Goal: Transaction & Acquisition: Purchase product/service

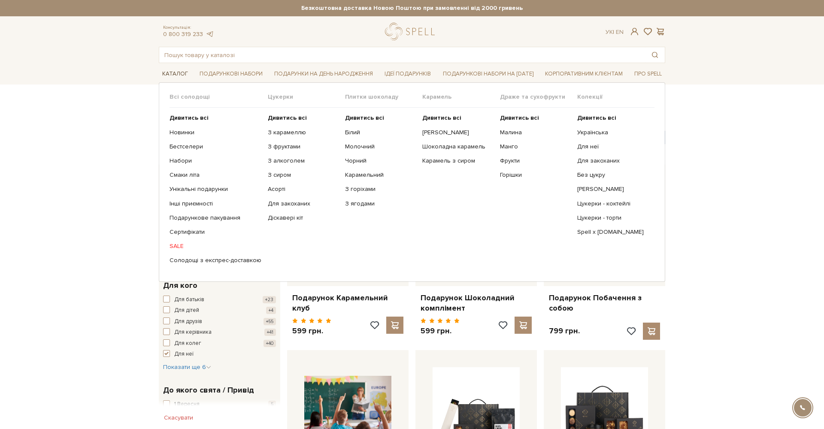
click at [186, 73] on link "Каталог" at bounding box center [175, 73] width 33 height 13
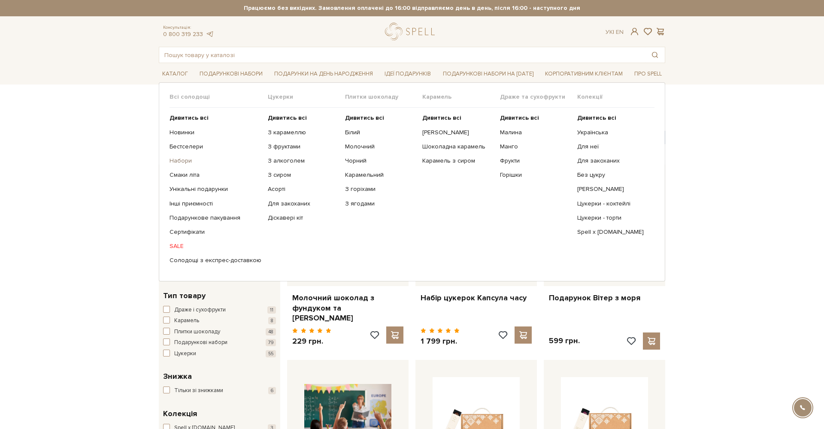
click at [184, 160] on link "Набори" at bounding box center [216, 161] width 92 height 8
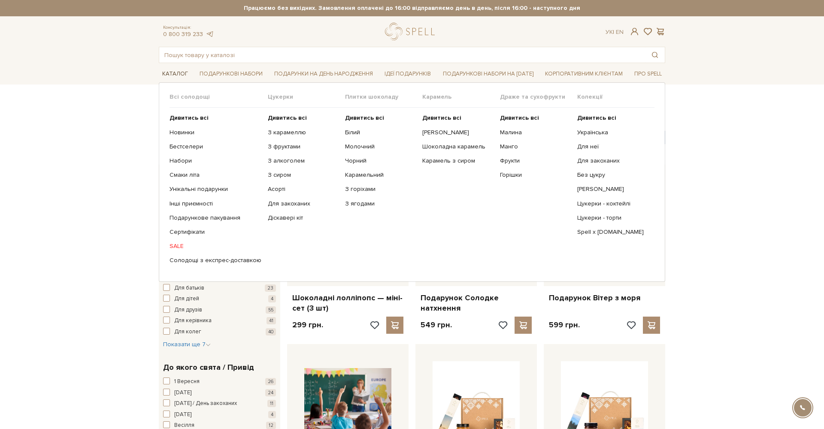
click at [182, 70] on link "Каталог" at bounding box center [175, 73] width 33 height 13
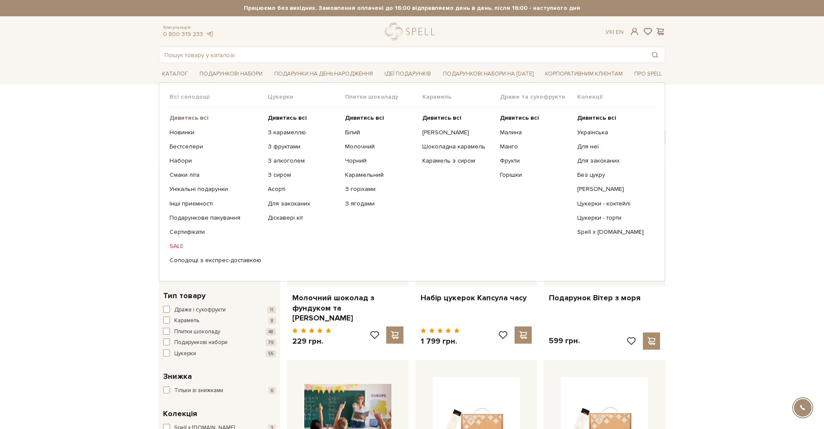
click at [191, 120] on b "Дивитись всі" at bounding box center [189, 117] width 39 height 7
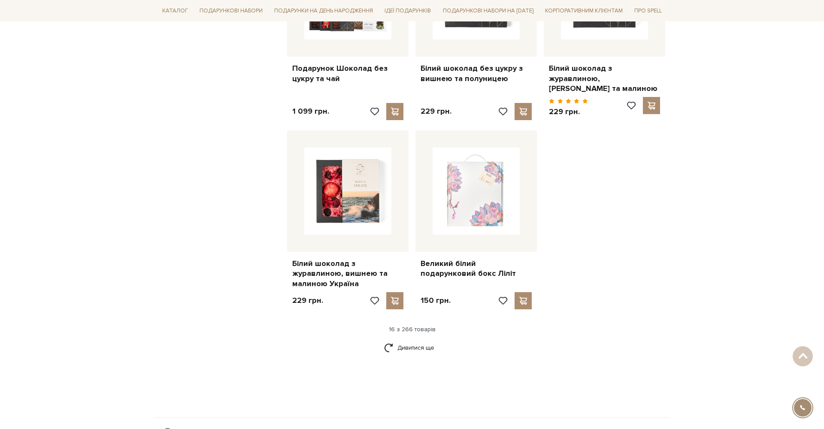
scroll to position [964, 0]
click at [404, 340] on link "Дивитися ще" at bounding box center [412, 347] width 56 height 15
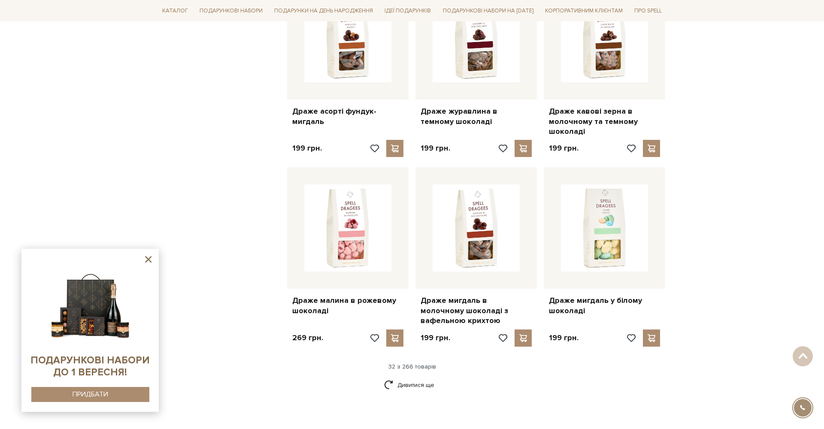
scroll to position [1837, 0]
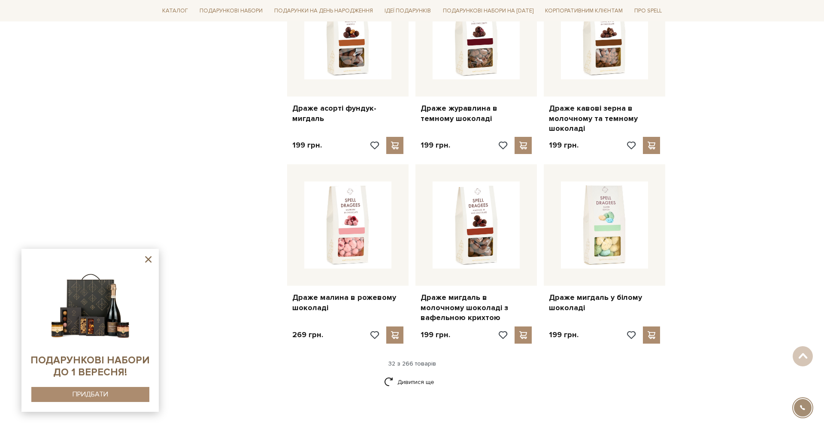
click at [148, 257] on icon at bounding box center [148, 259] width 11 height 11
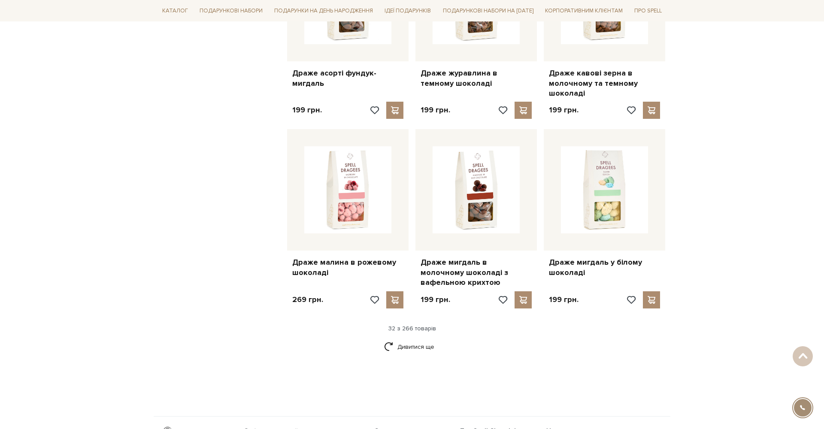
scroll to position [1883, 0]
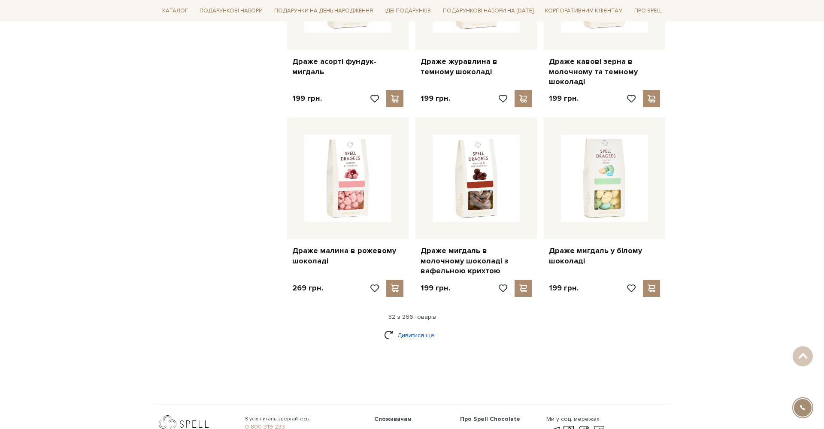
click at [412, 328] on link "Дивитися ще" at bounding box center [412, 335] width 56 height 15
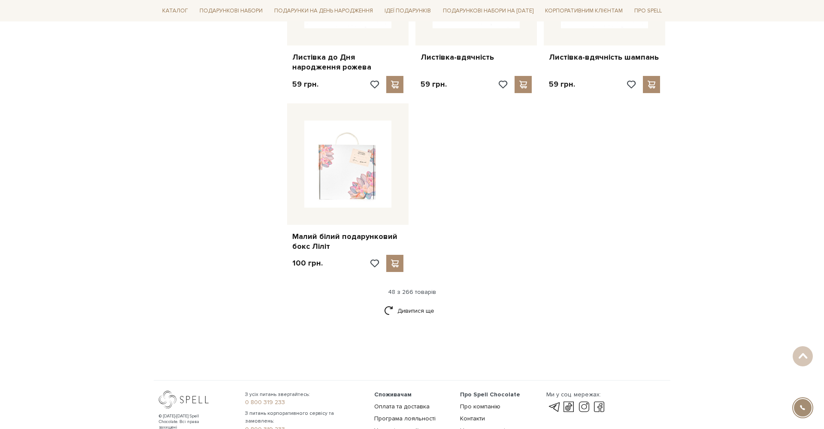
scroll to position [3001, 0]
click at [400, 302] on link "Дивитися ще" at bounding box center [412, 309] width 56 height 15
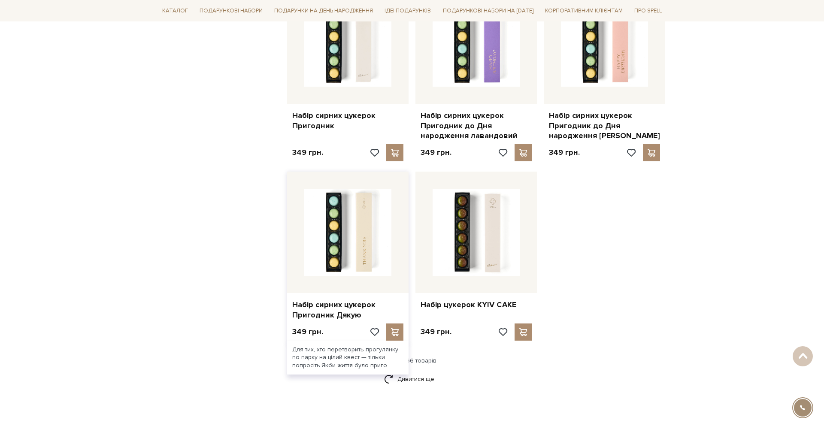
scroll to position [3880, 0]
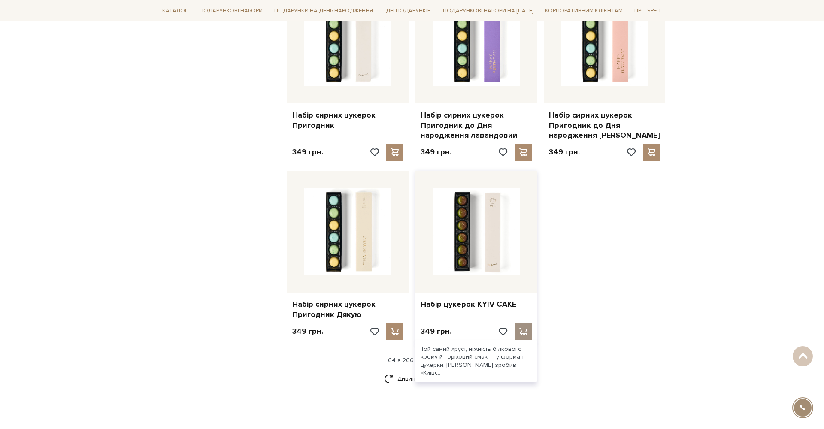
click at [524, 328] on span at bounding box center [523, 332] width 11 height 8
click at [612, 231] on div at bounding box center [412, 214] width 824 height 429
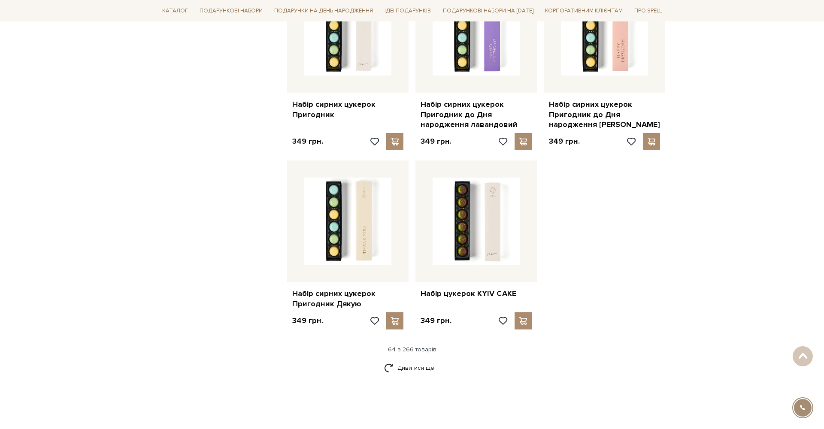
scroll to position [3894, 0]
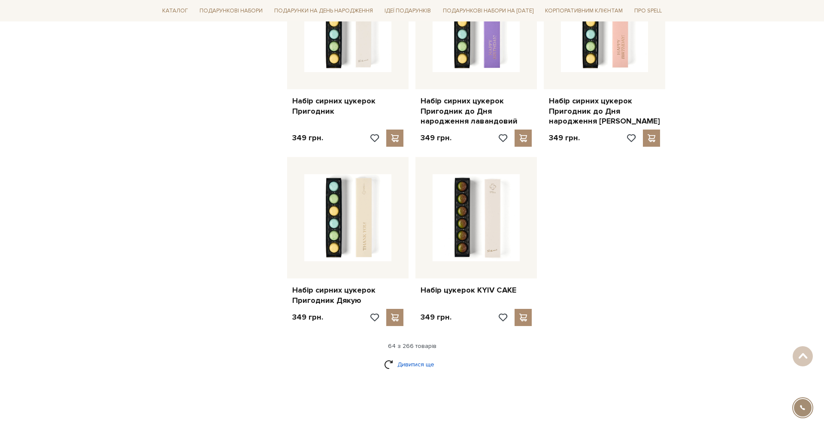
click at [421, 357] on link "Дивитися ще" at bounding box center [412, 364] width 56 height 15
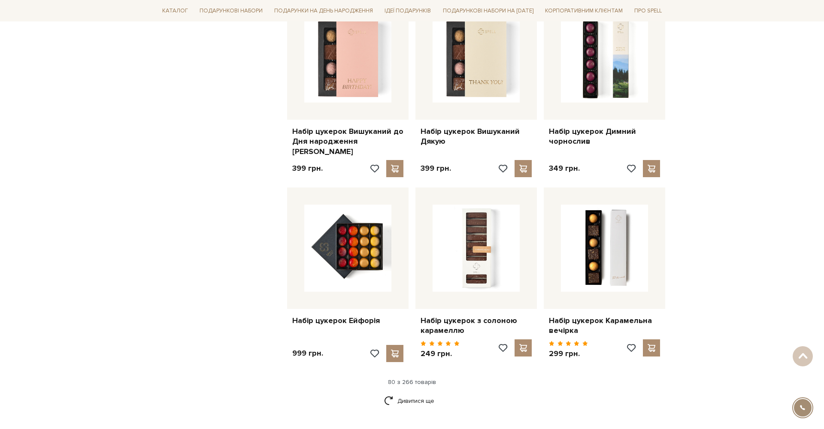
scroll to position [4807, 0]
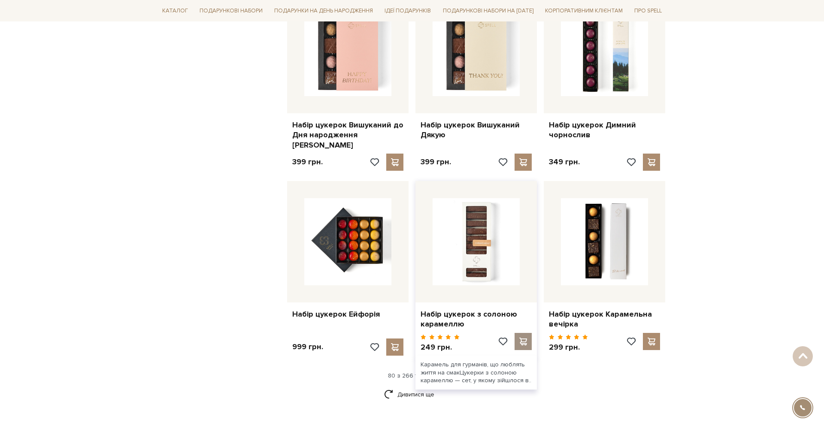
click at [526, 338] on span at bounding box center [523, 342] width 11 height 8
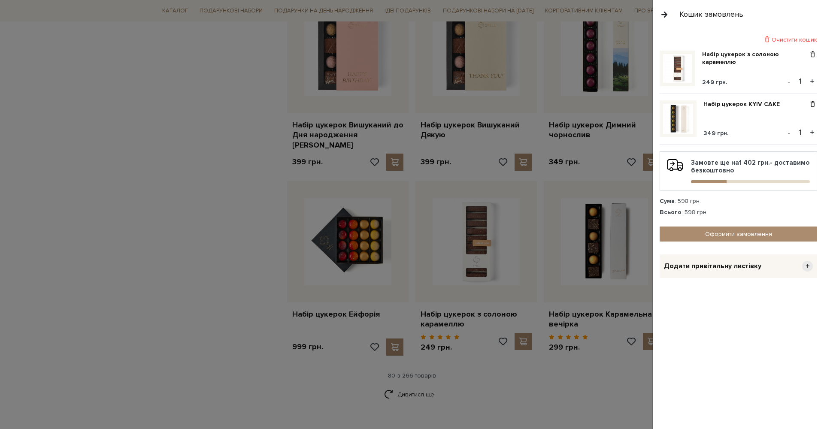
click at [211, 240] on div at bounding box center [412, 214] width 824 height 429
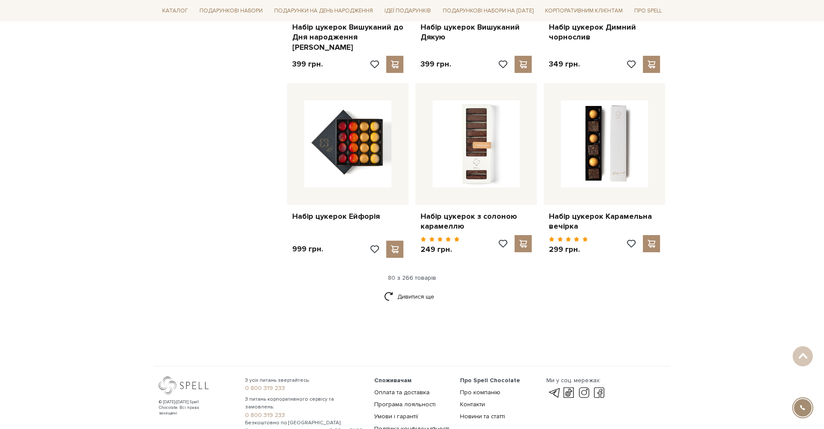
scroll to position [4904, 0]
click at [408, 290] on link "Дивитися ще" at bounding box center [412, 297] width 56 height 15
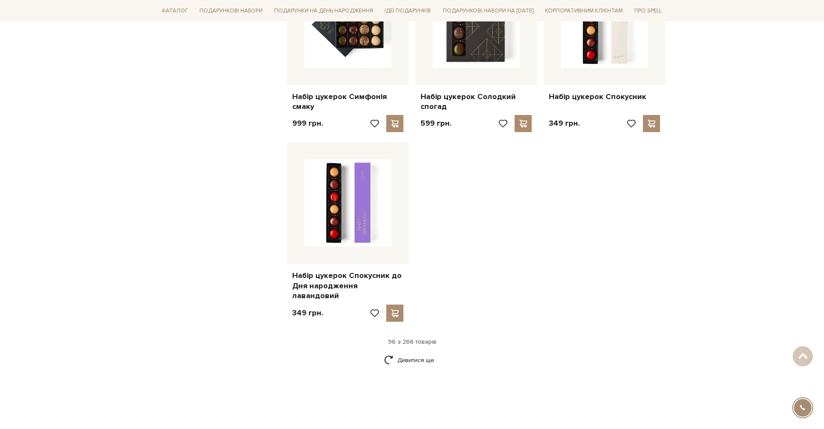
scroll to position [5944, 0]
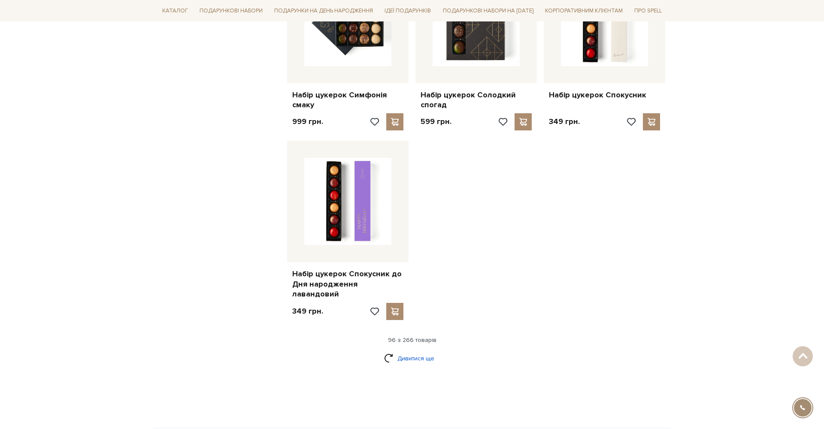
click at [401, 351] on link "Дивитися ще" at bounding box center [412, 358] width 56 height 15
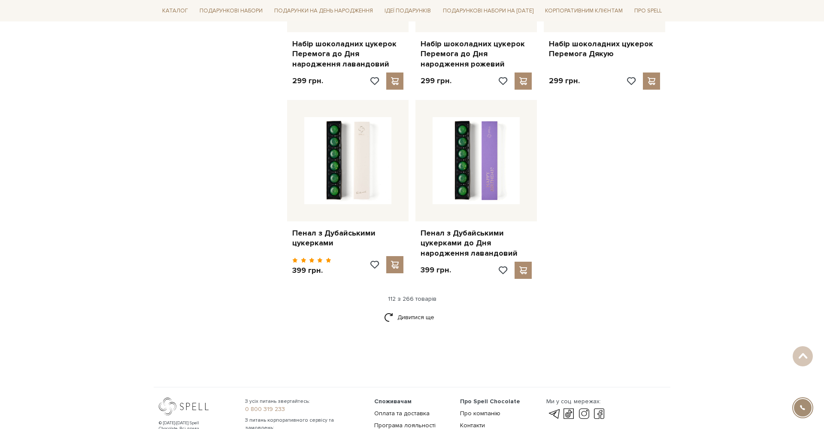
scroll to position [6921, 0]
click at [427, 310] on link "Дивитися ще" at bounding box center [412, 317] width 56 height 15
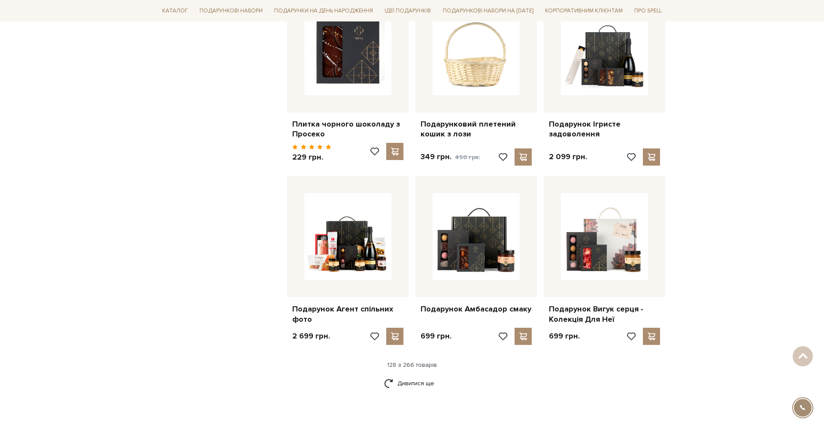
scroll to position [7755, 0]
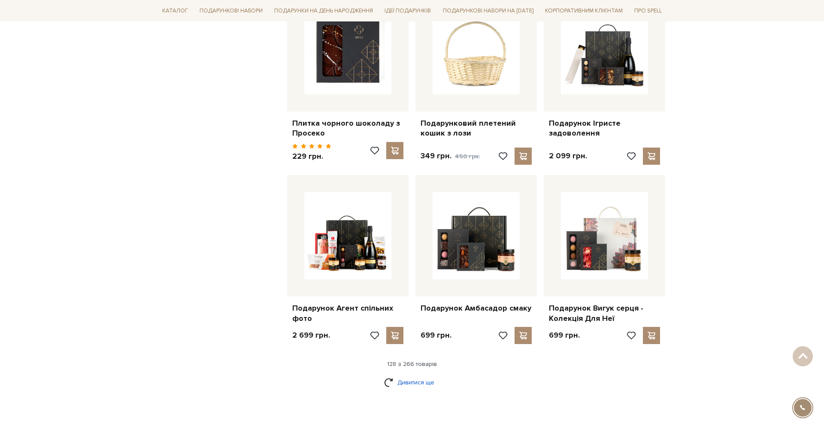
click at [417, 375] on link "Дивитися ще" at bounding box center [412, 382] width 56 height 15
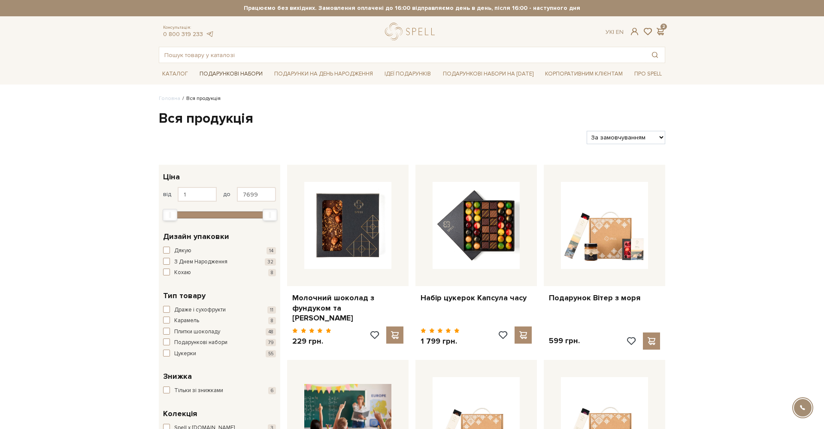
scroll to position [0, 0]
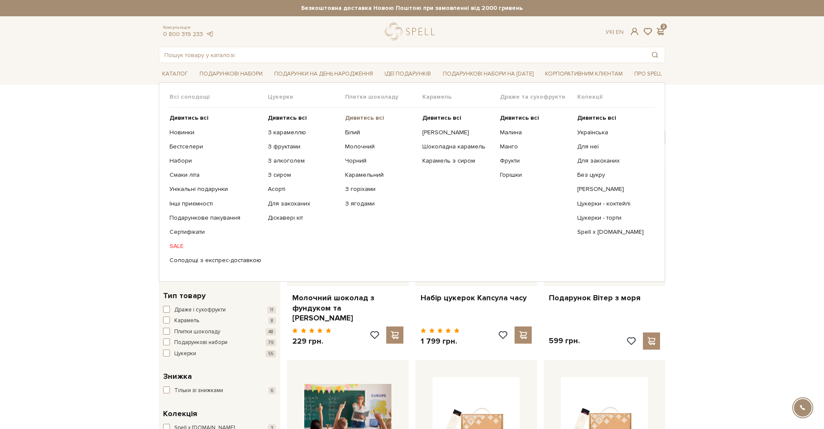
click at [360, 116] on b "Дивитись всі" at bounding box center [364, 117] width 39 height 7
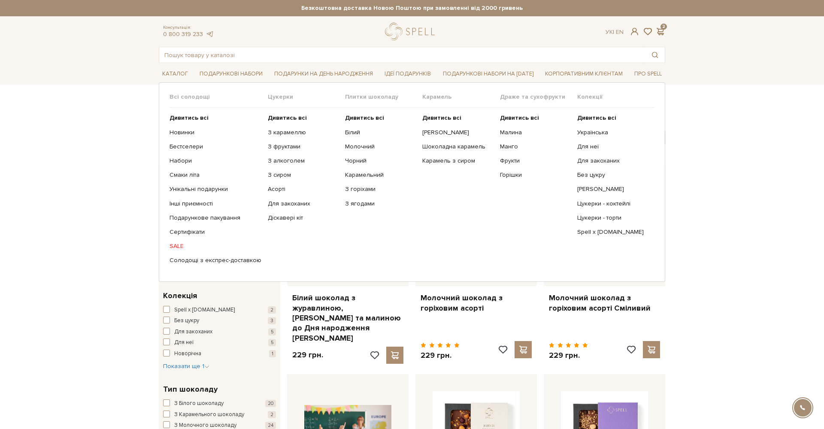
click at [180, 243] on link "SALE" at bounding box center [216, 246] width 92 height 8
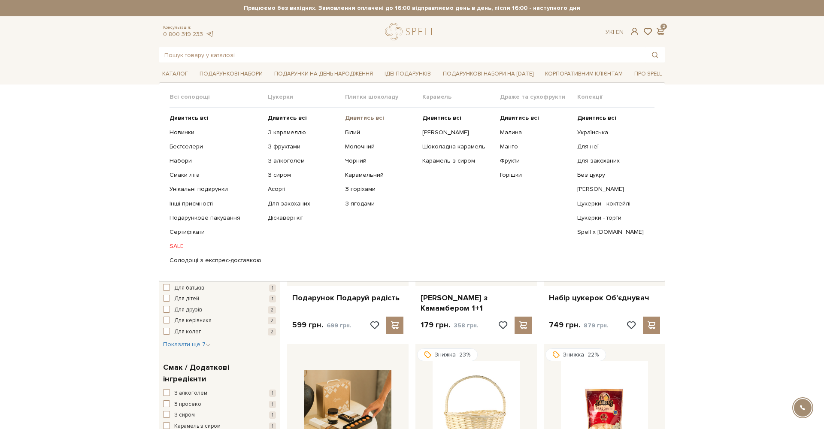
click at [366, 119] on b "Дивитись всі" at bounding box center [364, 117] width 39 height 7
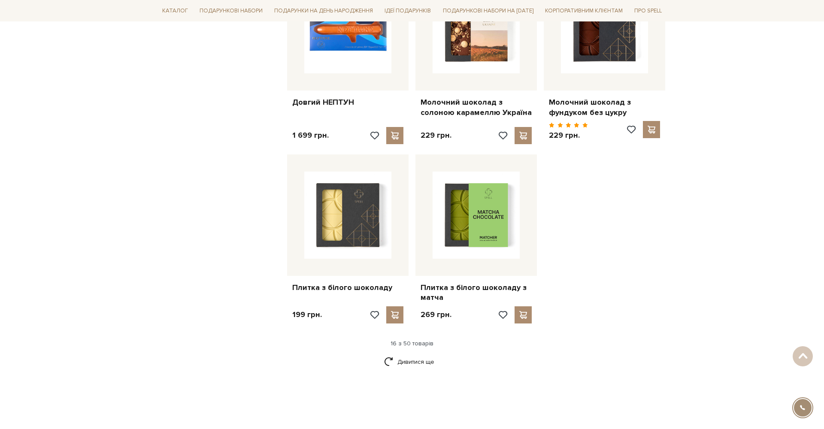
scroll to position [993, 0]
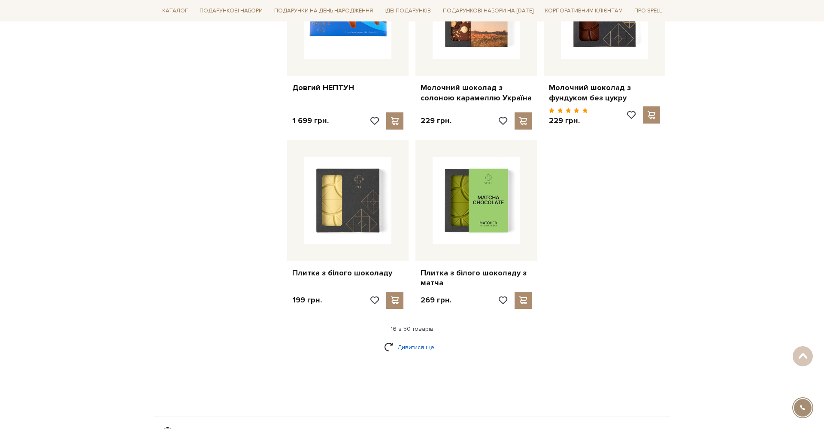
click at [418, 340] on link "Дивитися ще" at bounding box center [412, 347] width 56 height 15
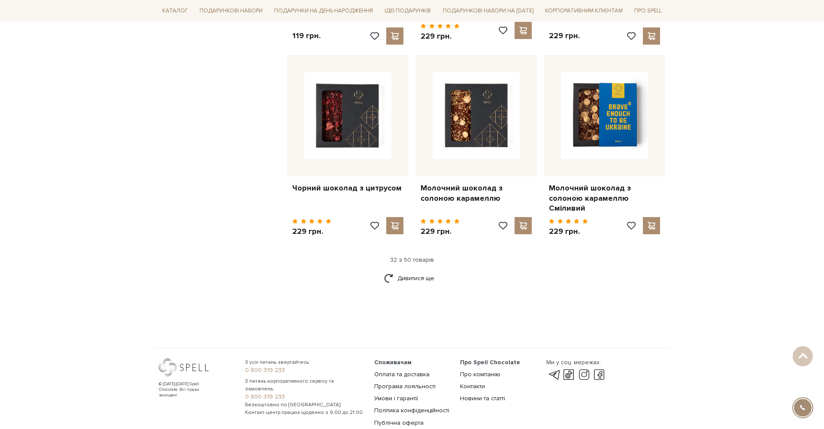
scroll to position [1999, 0]
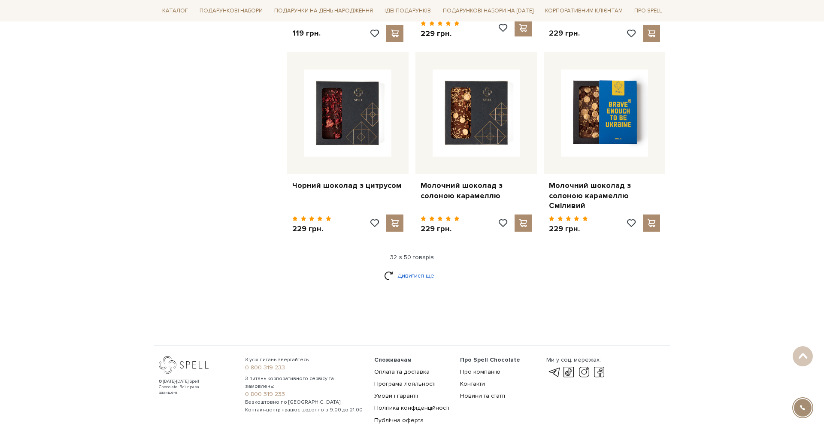
click at [421, 268] on link "Дивитися ще" at bounding box center [412, 275] width 56 height 15
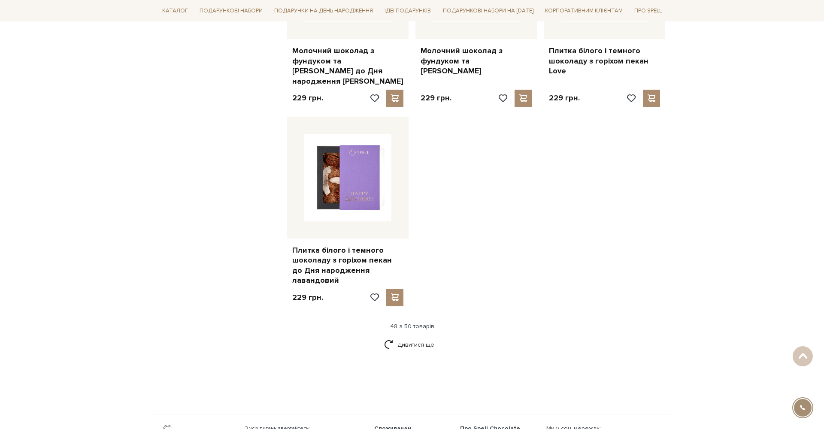
scroll to position [3117, 0]
click at [412, 337] on link "Дивитися ще" at bounding box center [412, 344] width 56 height 15
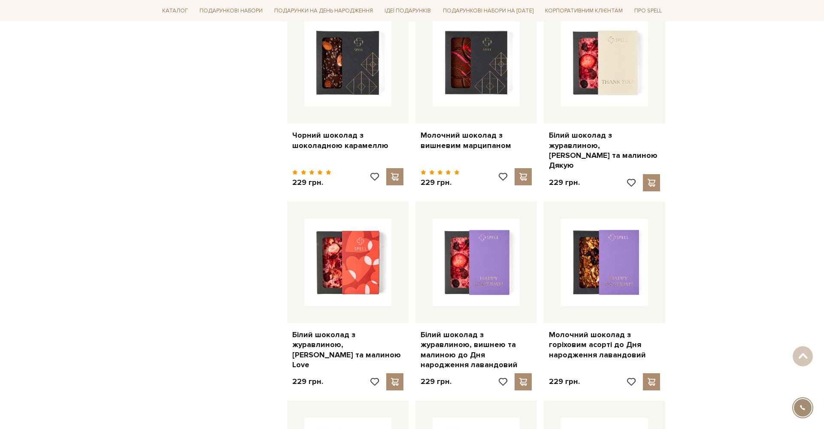
scroll to position [2256, 0]
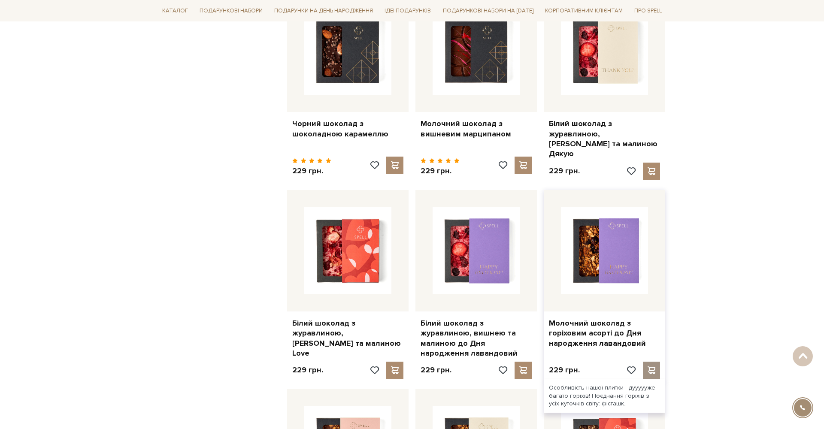
click at [651, 366] on span at bounding box center [651, 370] width 11 height 8
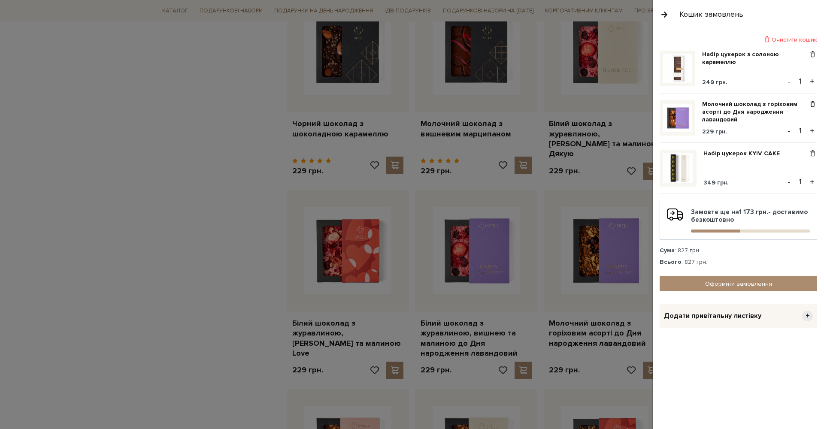
click at [215, 288] on div at bounding box center [412, 214] width 824 height 429
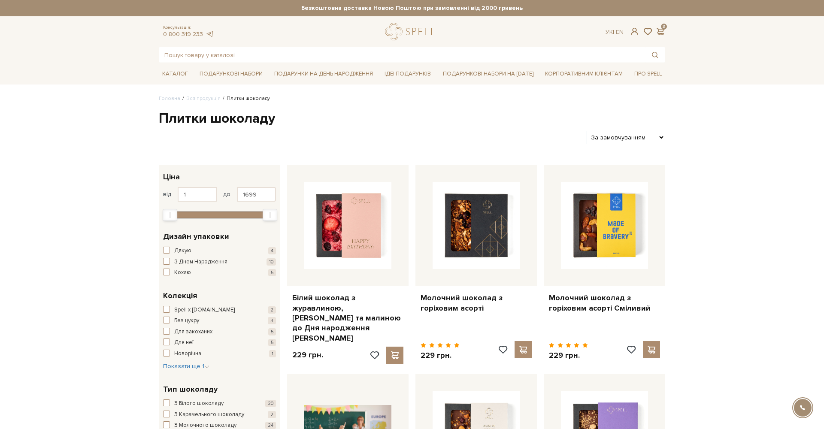
scroll to position [0, 0]
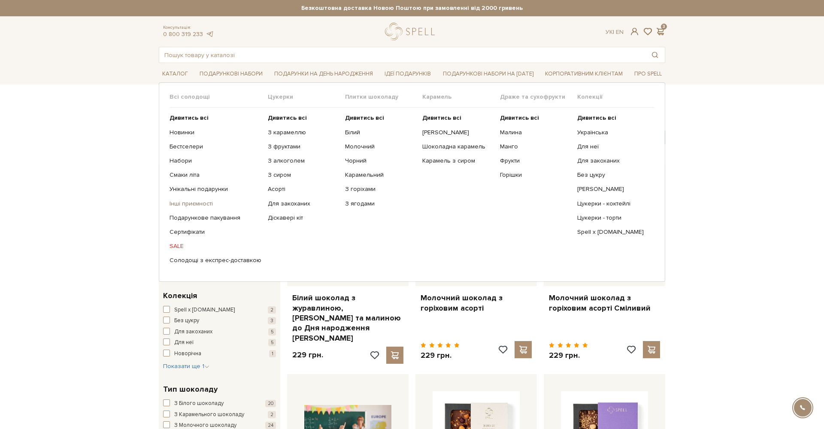
click at [180, 204] on link "Інші приємності" at bounding box center [216, 204] width 92 height 8
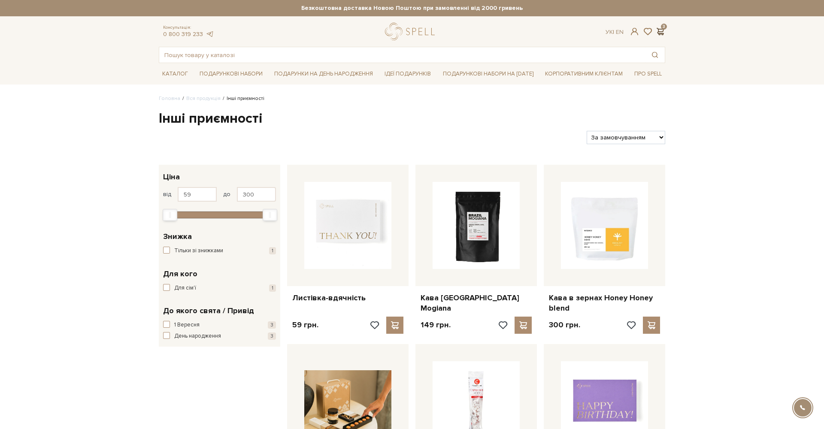
click at [659, 30] on span at bounding box center [660, 31] width 10 height 9
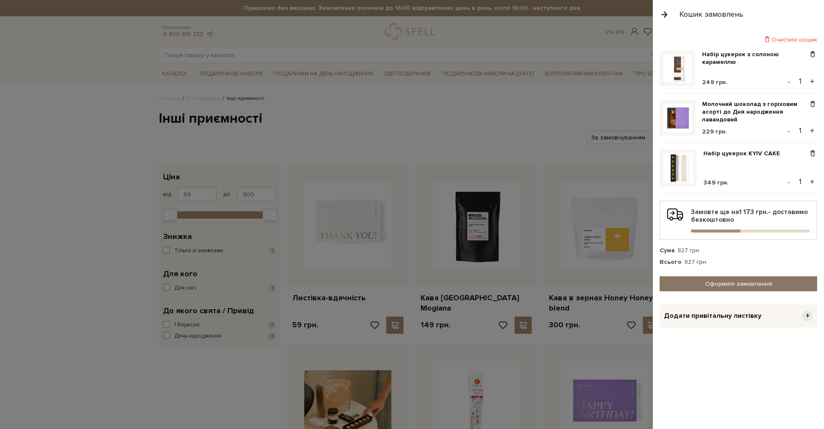
click at [689, 282] on link "Оформити замовлення" at bounding box center [738, 283] width 157 height 15
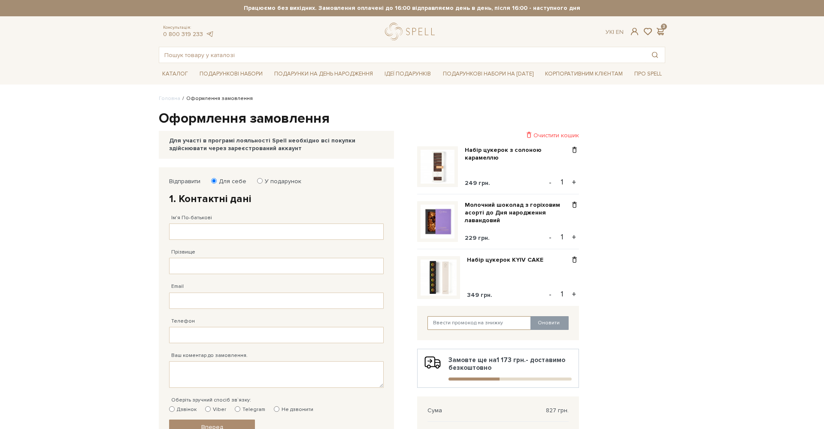
click at [466, 322] on input "text" at bounding box center [479, 323] width 104 height 14
type input "spellteam"
click at [545, 321] on button "Оновити" at bounding box center [549, 323] width 38 height 14
click at [547, 134] on div "Очистити кошик" at bounding box center [498, 135] width 162 height 8
